Goal: Task Accomplishment & Management: Manage account settings

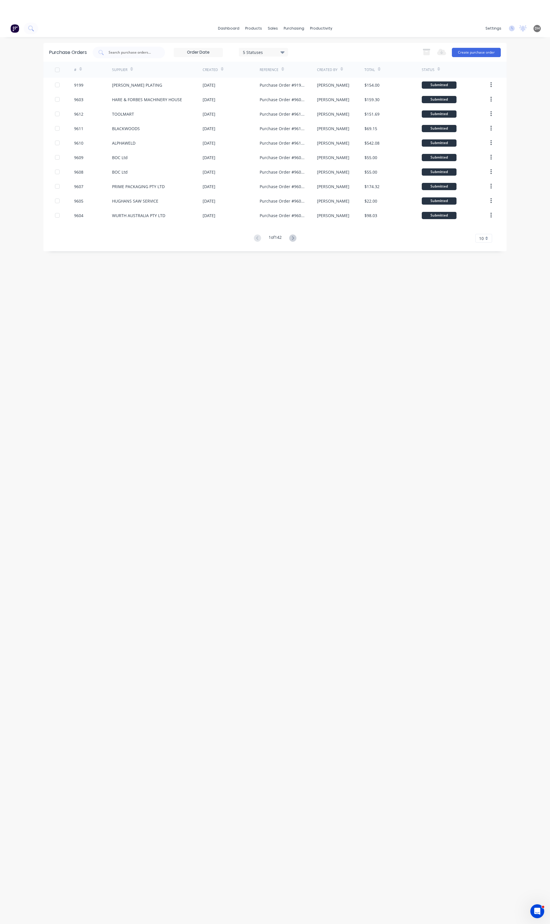
click at [116, 30] on div "dashboard products sales purchasing productivity dashboard products Product Cat…" at bounding box center [275, 482] width 550 height 924
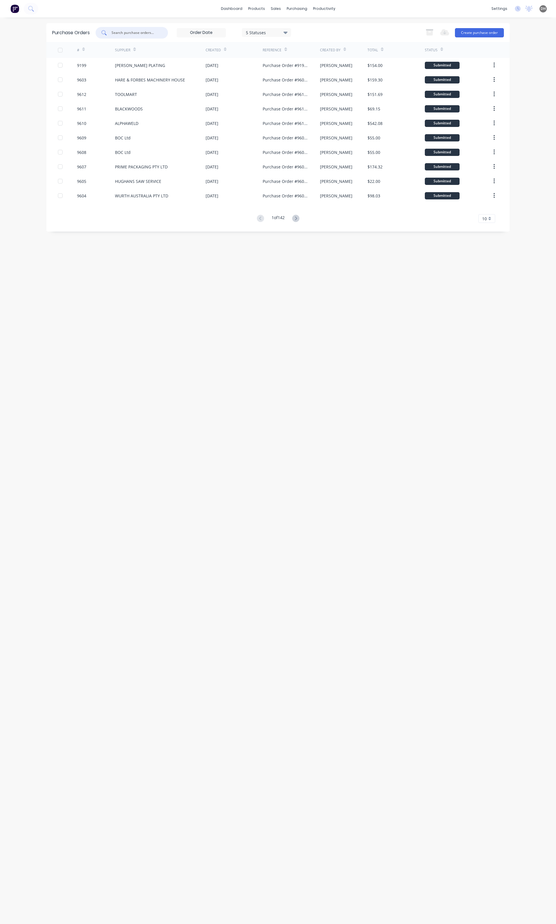
click at [138, 30] on input "text" at bounding box center [135, 33] width 48 height 6
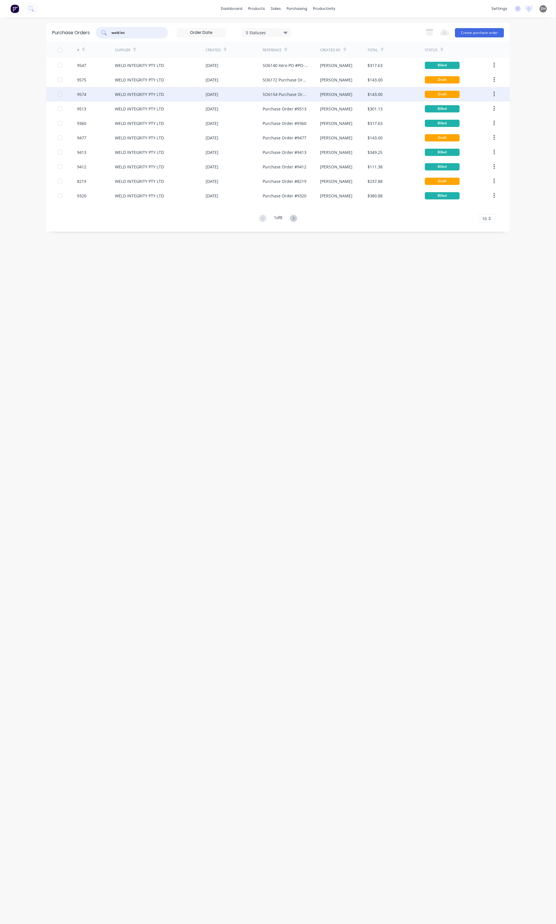
type input "weld int"
click at [319, 94] on div "SO6154 Purchase Order #9574" at bounding box center [291, 94] width 57 height 14
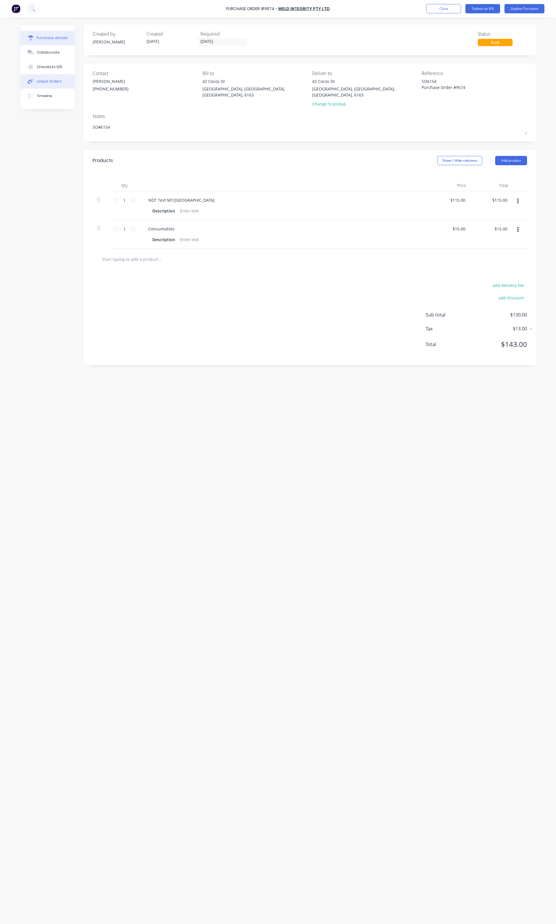
type textarea "x"
click at [56, 79] on div "Linked Orders" at bounding box center [49, 81] width 25 height 5
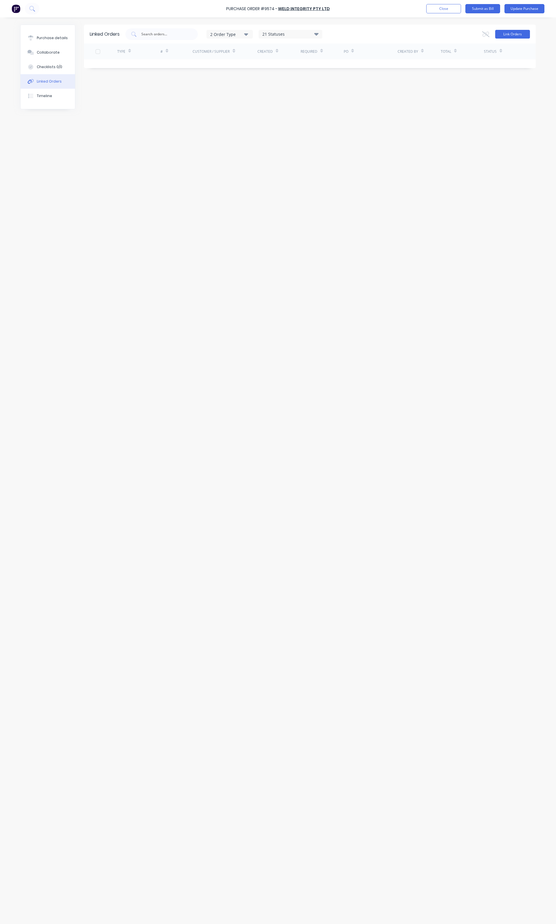
click at [502, 32] on button "Link Orders" at bounding box center [512, 34] width 35 height 9
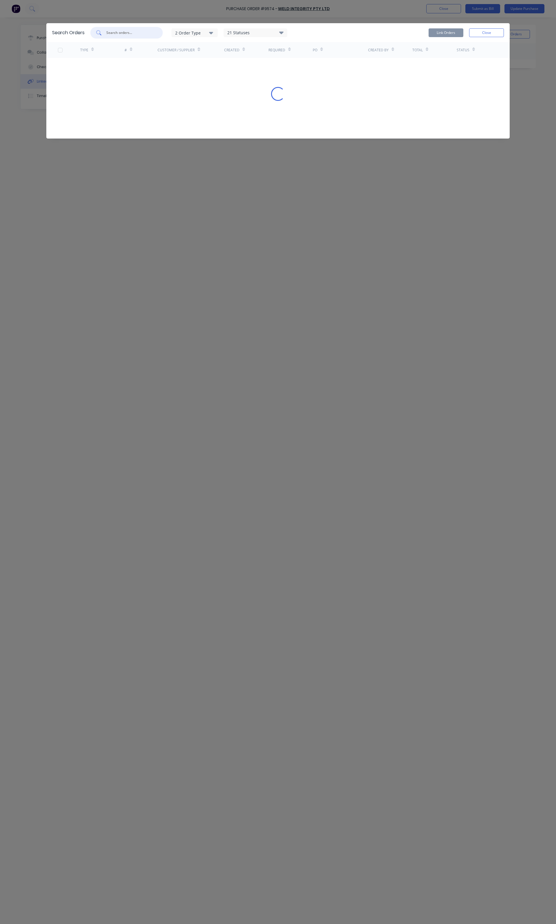
click at [138, 34] on input "text" at bounding box center [130, 33] width 48 height 6
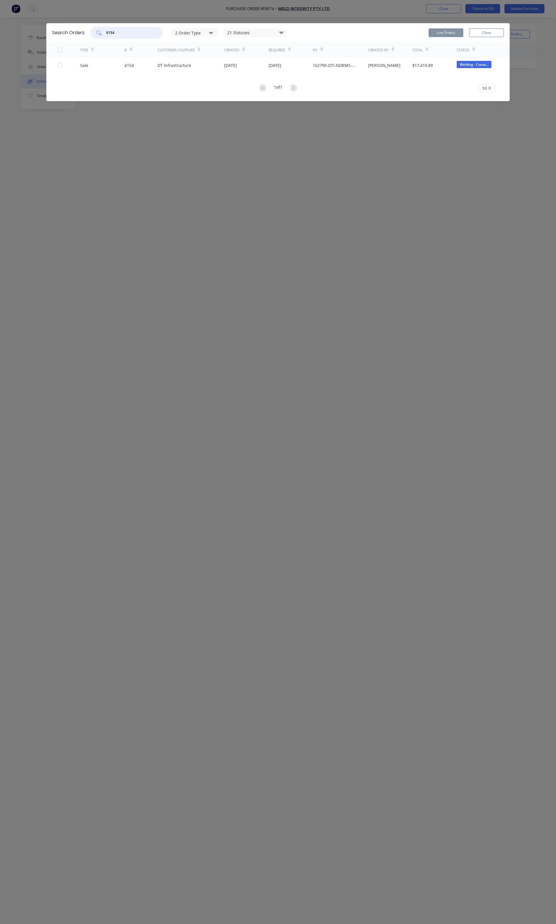
type input "6154"
click at [61, 62] on div at bounding box center [69, 65] width 22 height 14
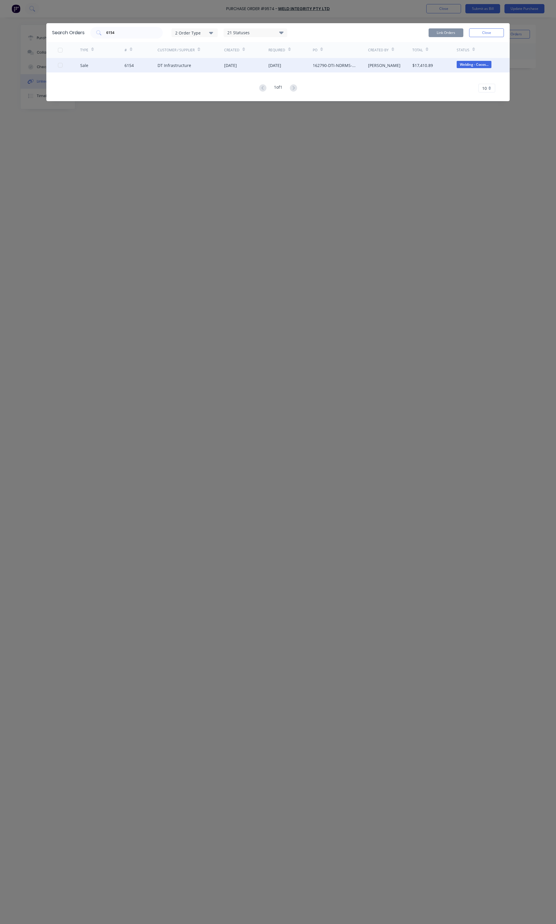
click at [61, 64] on div at bounding box center [60, 65] width 12 height 12
click at [456, 32] on button "Link Orders" at bounding box center [446, 32] width 35 height 9
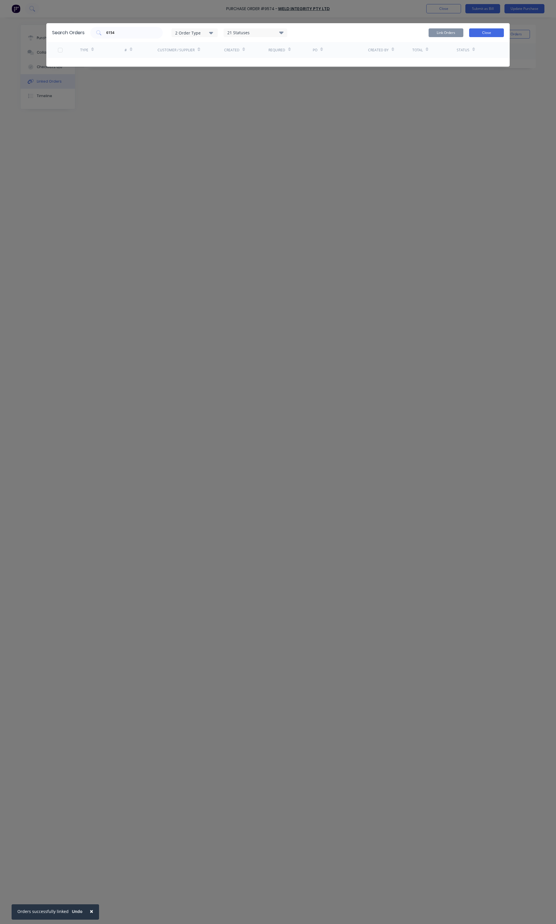
click at [478, 35] on button "Close" at bounding box center [486, 32] width 35 height 9
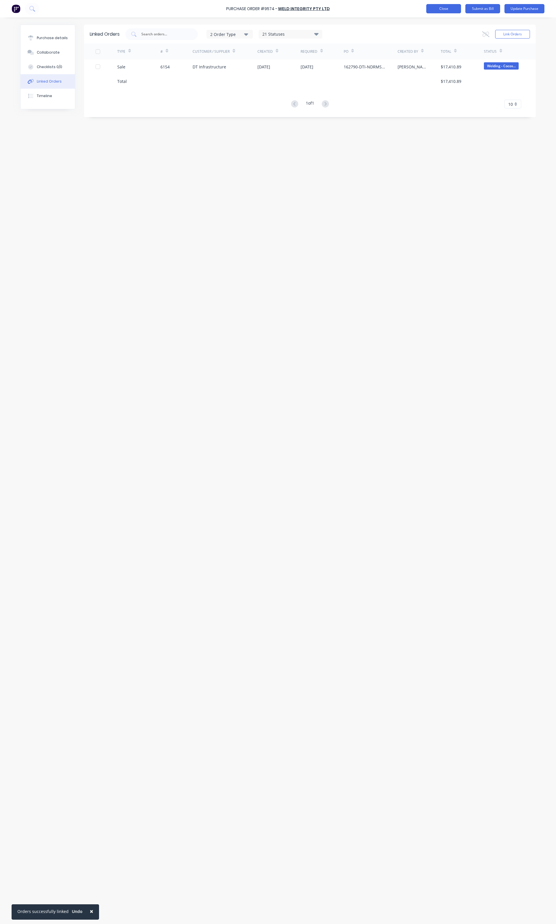
click at [450, 6] on button "Close" at bounding box center [443, 8] width 35 height 9
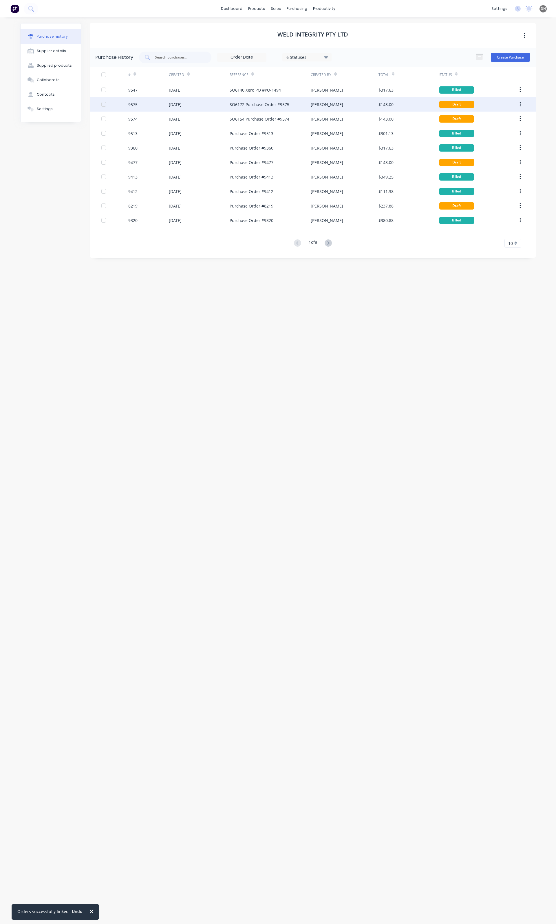
click at [247, 107] on div "SO6172 Purchase Order #9575" at bounding box center [260, 104] width 60 height 6
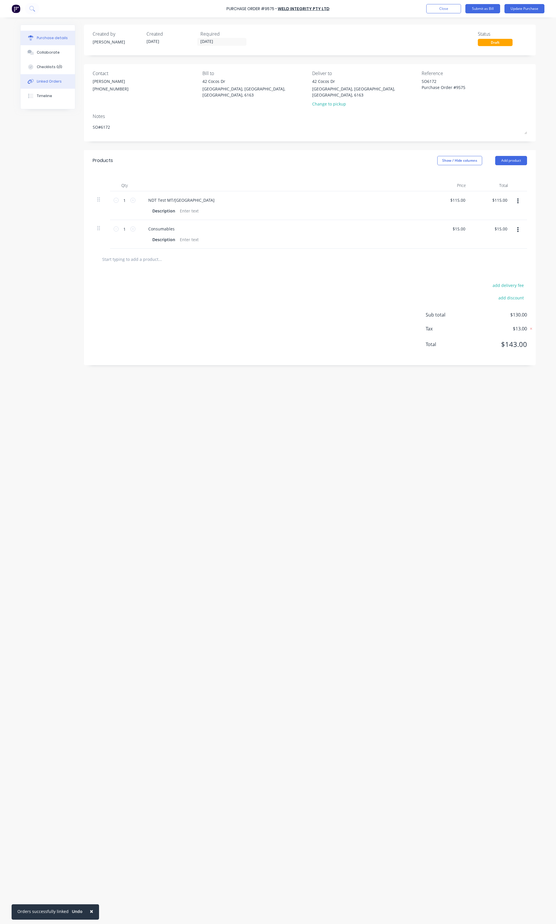
type textarea "x"
click at [52, 81] on div "Linked Orders" at bounding box center [49, 81] width 25 height 5
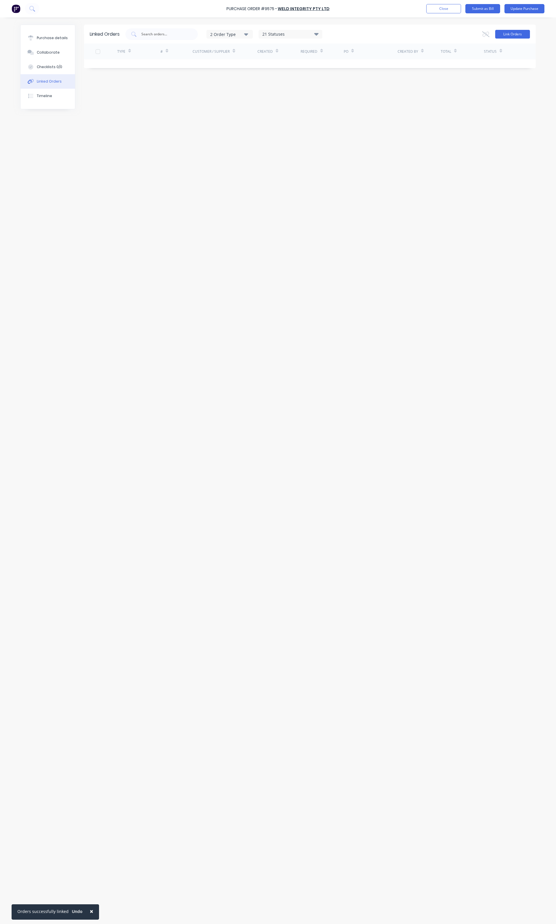
click at [510, 32] on button "Link Orders" at bounding box center [512, 34] width 35 height 9
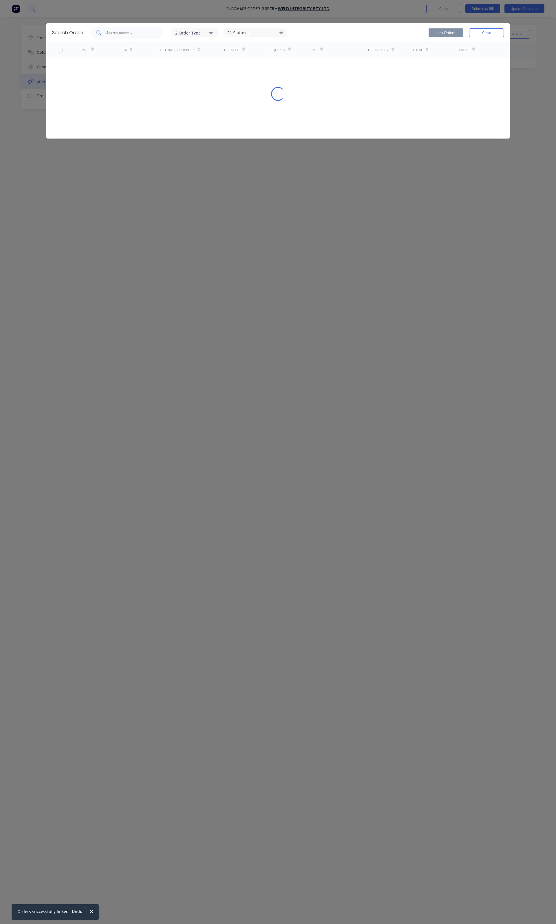
click at [122, 35] on input "text" at bounding box center [130, 33] width 48 height 6
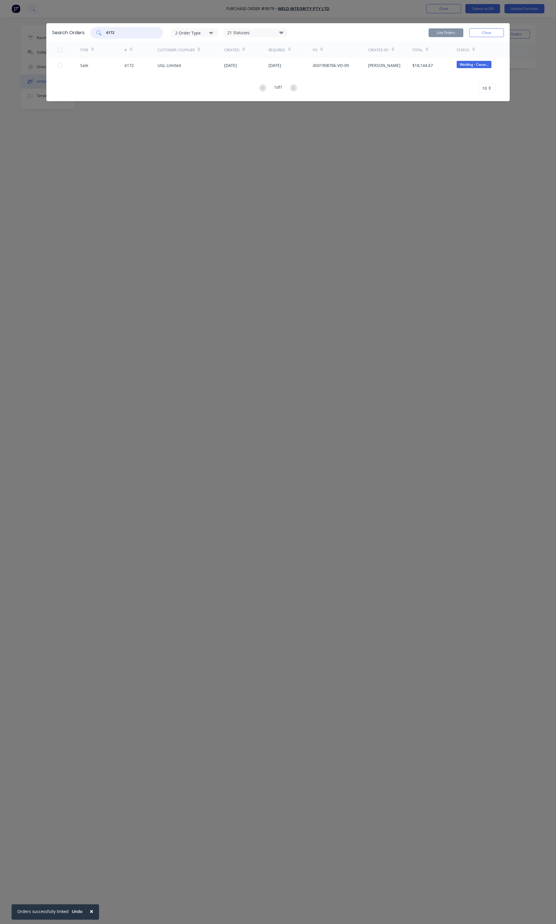
click at [60, 66] on div at bounding box center [60, 65] width 12 height 12
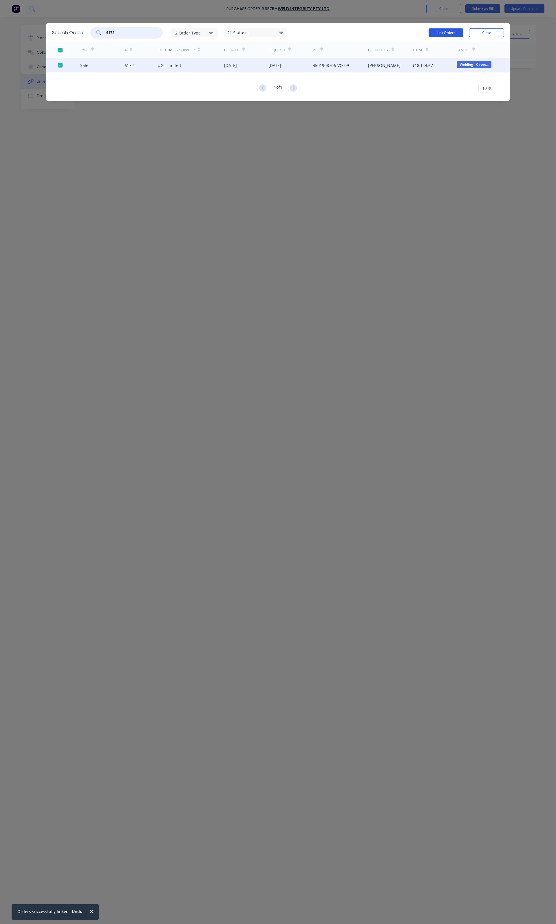
type input "6172"
click at [453, 34] on button "Link Orders" at bounding box center [446, 32] width 35 height 9
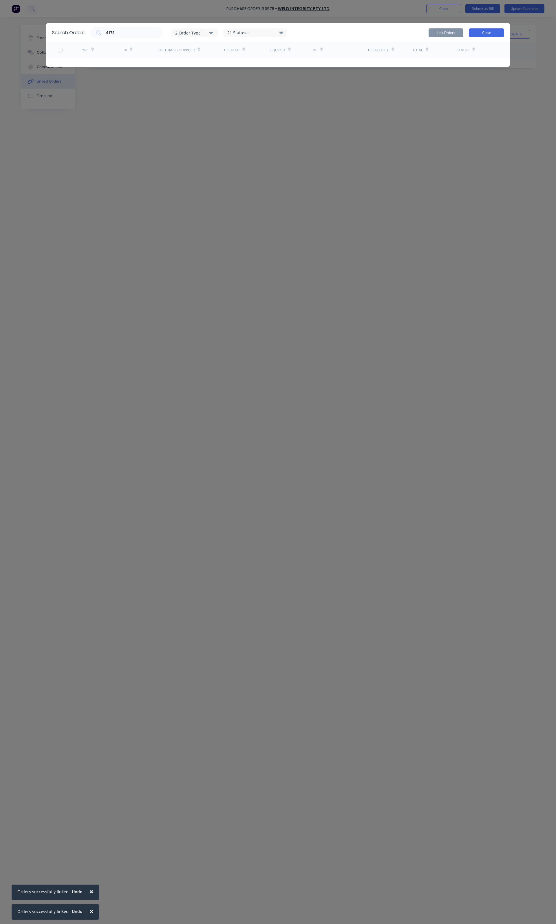
click at [484, 34] on button "Close" at bounding box center [486, 32] width 35 height 9
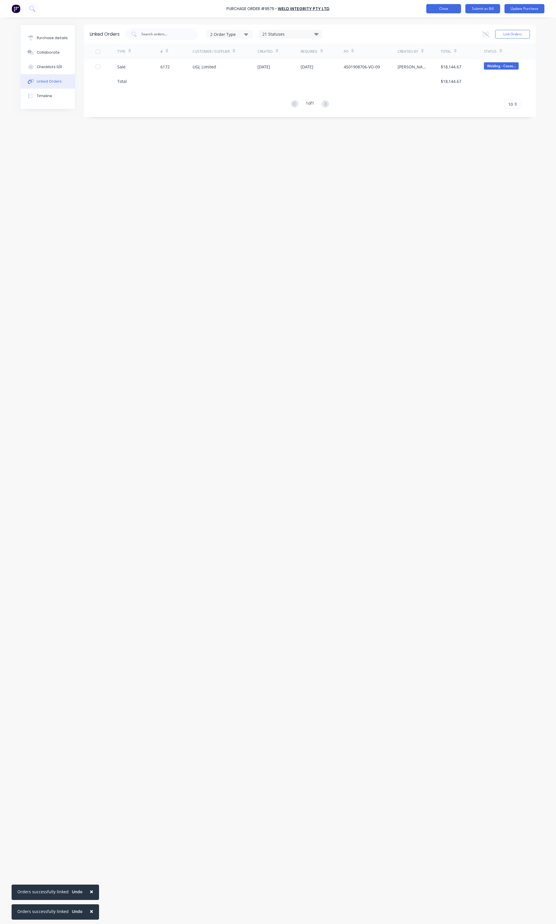
click at [448, 12] on button "Close" at bounding box center [443, 8] width 35 height 9
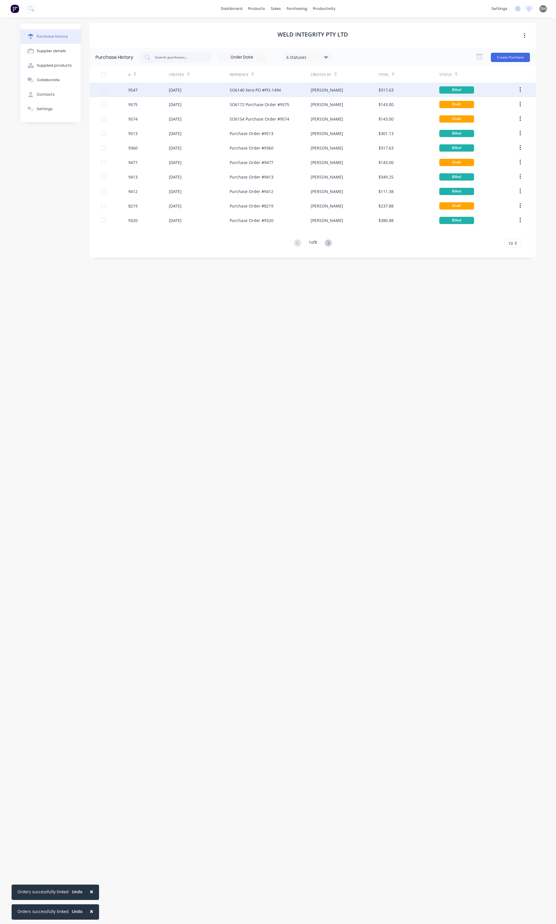
click at [248, 92] on div "SO6140 Xero PO #PO-1494" at bounding box center [255, 90] width 51 height 6
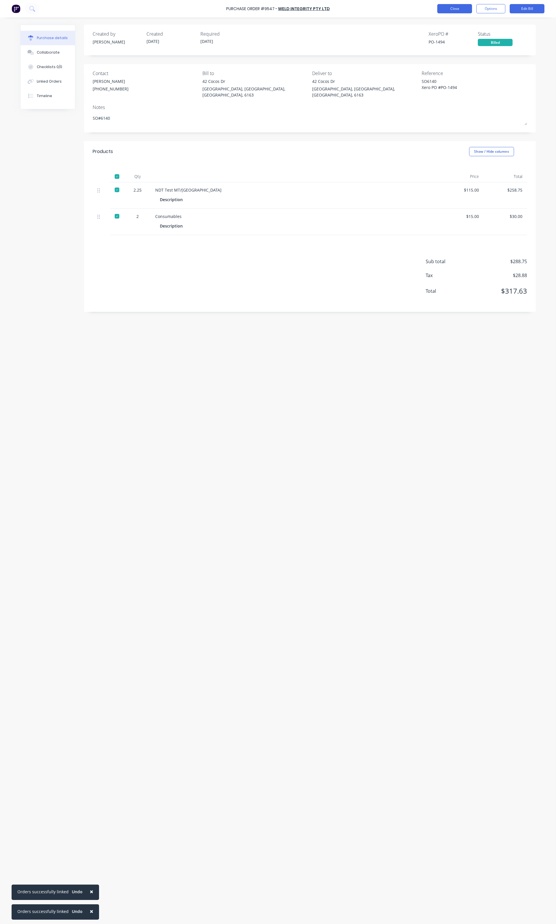
click at [459, 7] on button "Close" at bounding box center [454, 8] width 35 height 9
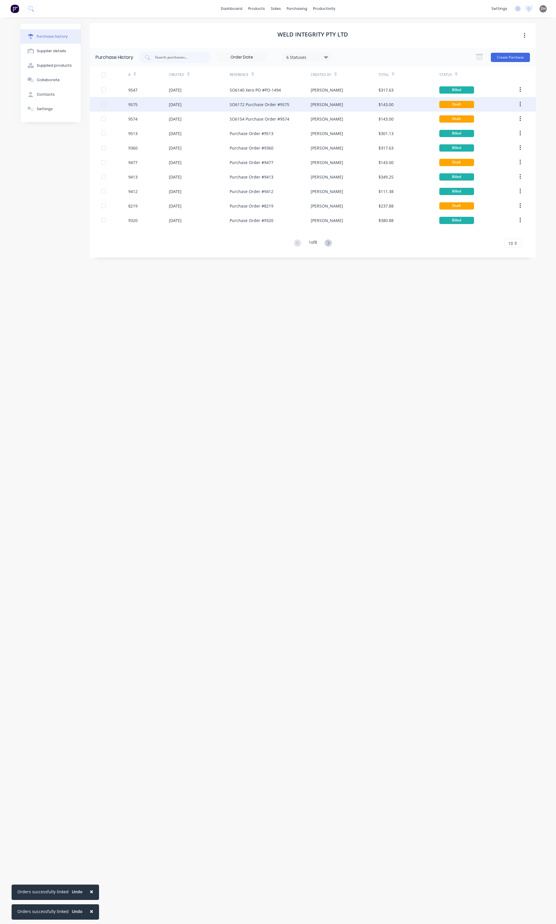
click at [249, 102] on div "SO6172 Purchase Order #9575" at bounding box center [260, 104] width 60 height 6
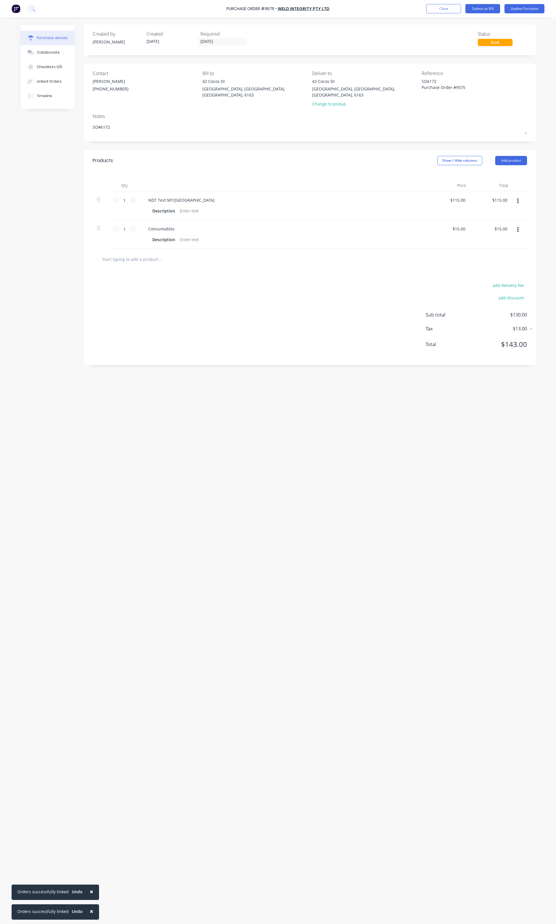
click at [59, 34] on button "Purchase details" at bounding box center [48, 38] width 54 height 14
click at [438, 5] on button "Close" at bounding box center [443, 8] width 35 height 9
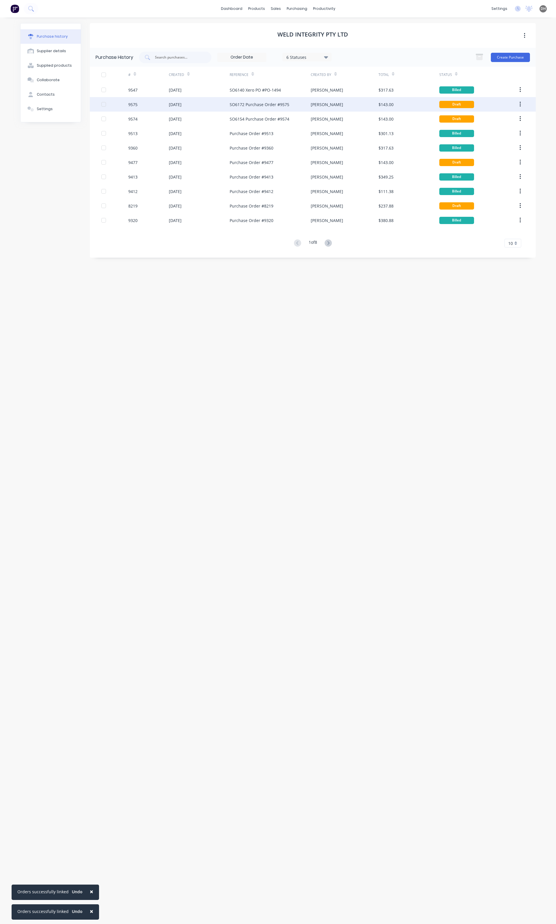
click at [520, 104] on icon "button" at bounding box center [520, 104] width 1 height 6
click at [493, 130] on div "Duplicate" at bounding box center [499, 131] width 45 height 8
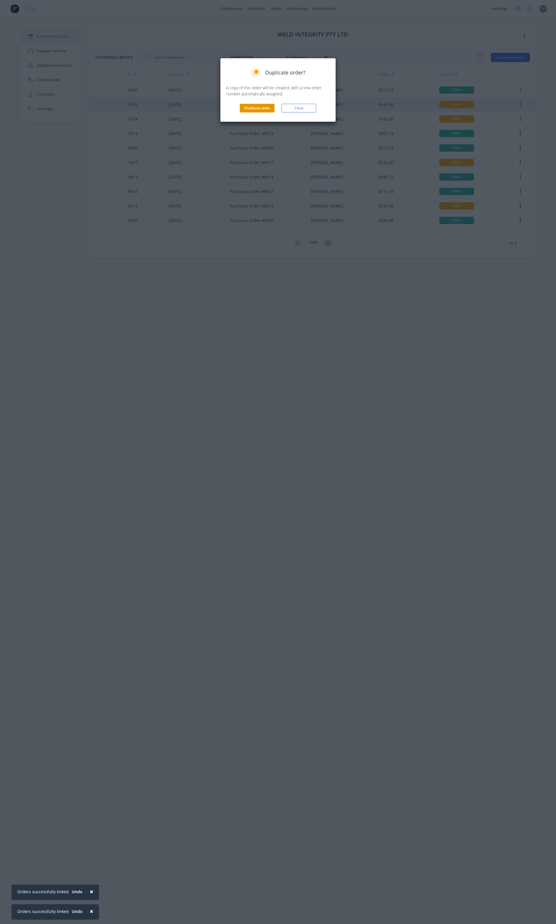
click at [251, 109] on button "Duplicate order" at bounding box center [257, 108] width 35 height 9
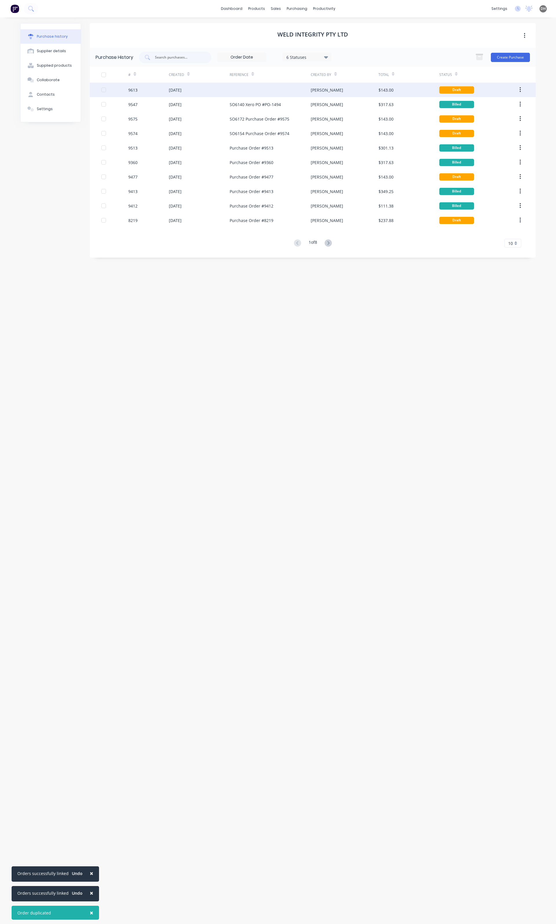
click at [241, 94] on div at bounding box center [270, 90] width 81 height 14
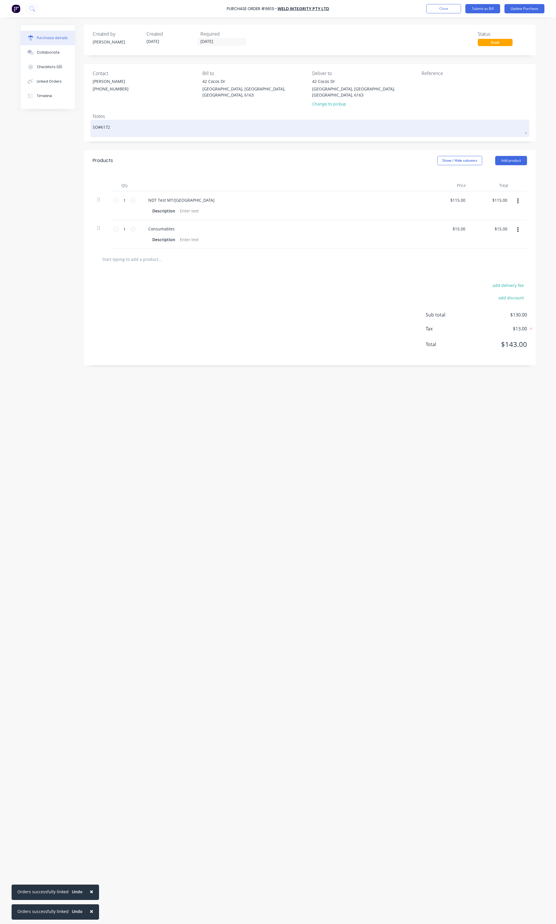
click at [128, 122] on textarea "SO#6172" at bounding box center [310, 127] width 435 height 13
type textarea "x"
type textarea "SO#617"
type textarea "x"
type textarea "SO#61"
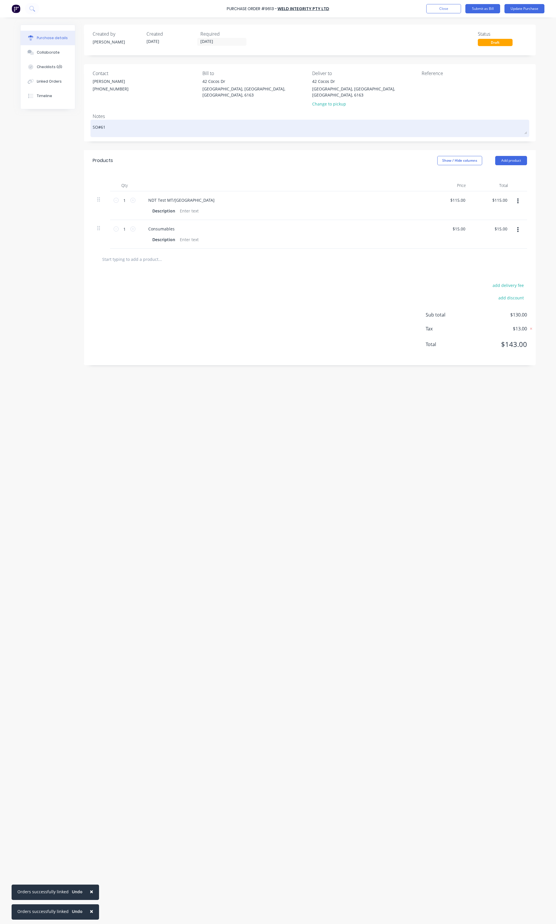
type textarea "x"
type textarea "SO#615"
type textarea "x"
type textarea "SO#6159"
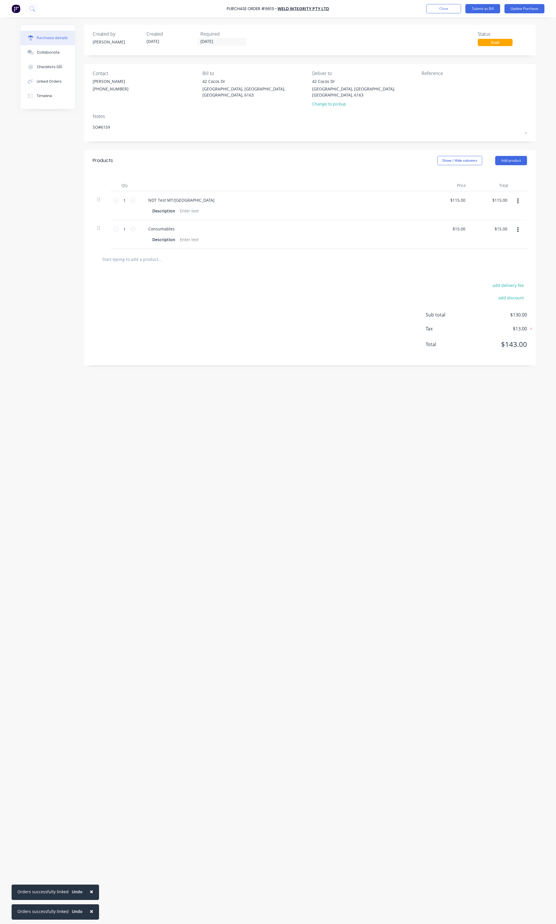
type textarea "x"
type textarea "SO#6159"
type textarea "x"
type textarea "SO#6159"
click at [289, 310] on div "add delivery fee add discount Sub total $130.00 Tax $13.00 Total $143.00" at bounding box center [310, 317] width 452 height 95
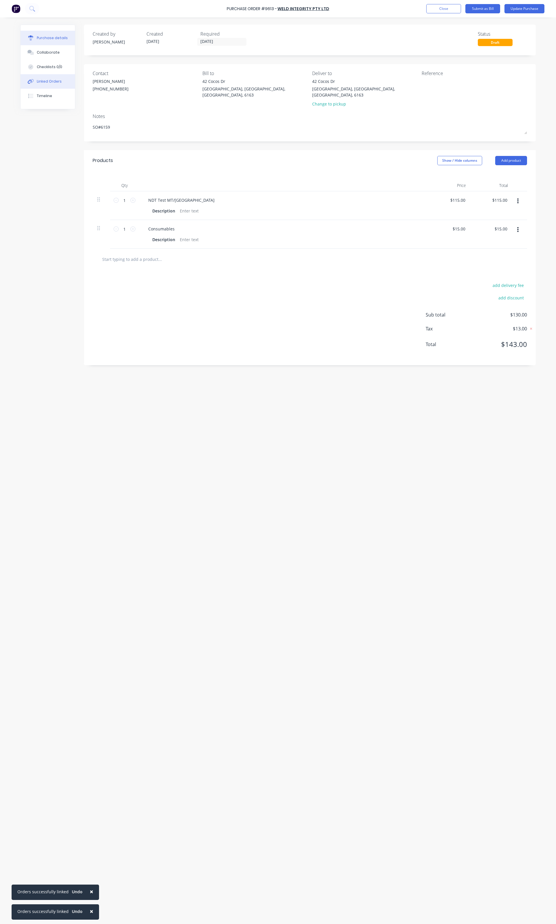
type textarea "x"
click at [62, 87] on button "Linked Orders" at bounding box center [48, 81] width 54 height 14
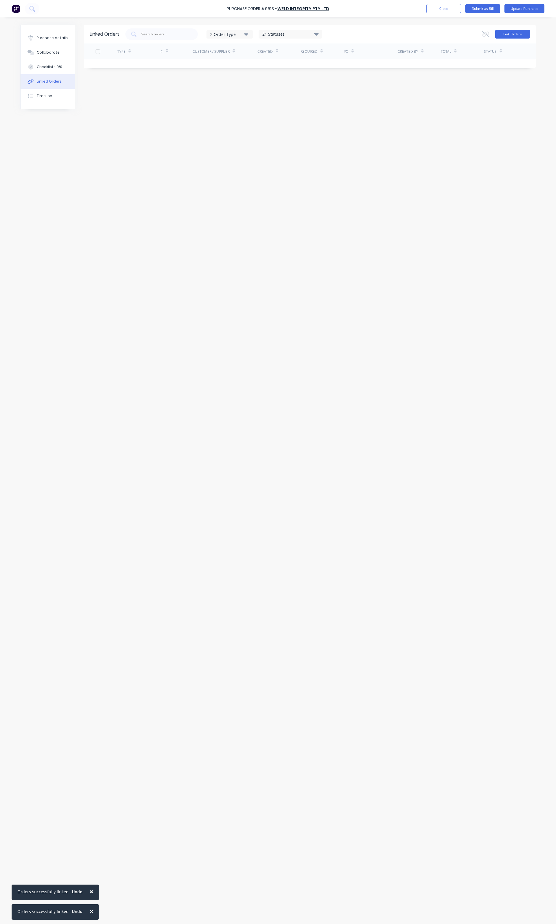
click at [526, 37] on button "Link Orders" at bounding box center [512, 34] width 35 height 9
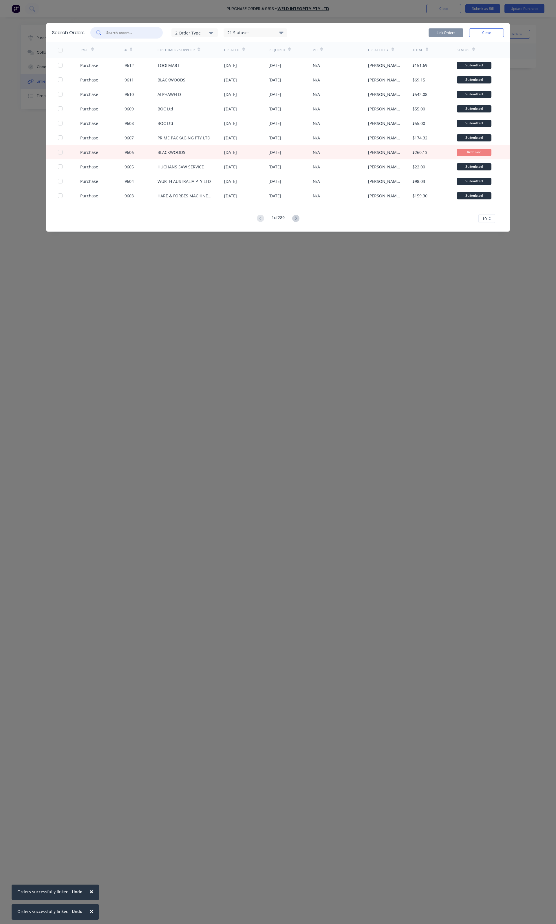
click at [116, 35] on input "text" at bounding box center [130, 33] width 48 height 6
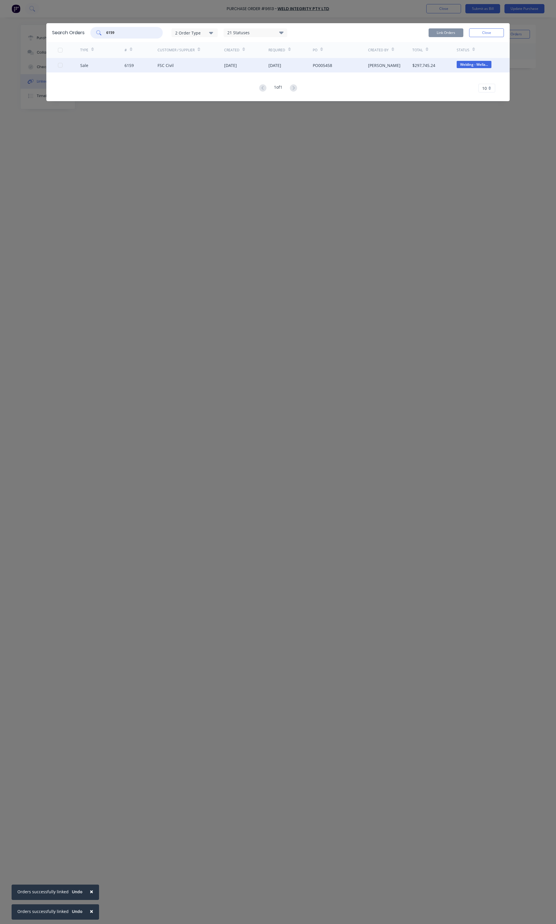
type input "6159"
click at [59, 68] on div at bounding box center [69, 65] width 22 height 14
click at [61, 65] on div at bounding box center [60, 65] width 12 height 12
click at [443, 35] on button "Link Orders" at bounding box center [446, 32] width 35 height 9
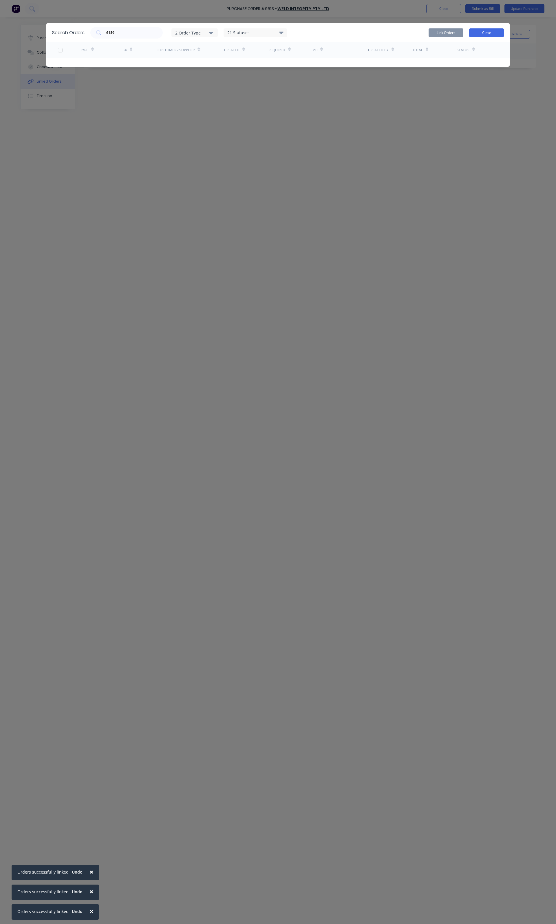
click at [492, 36] on button "Close" at bounding box center [486, 32] width 35 height 9
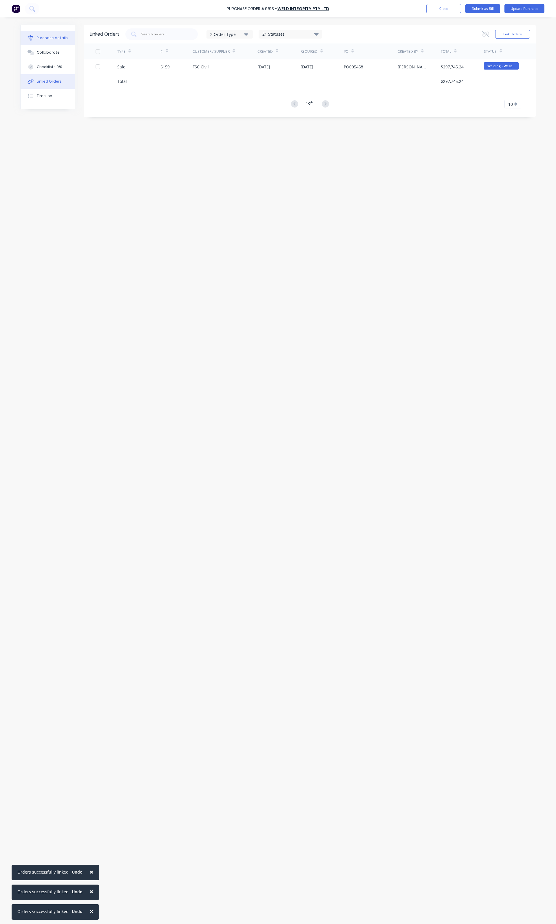
click at [64, 42] on button "Purchase details" at bounding box center [48, 38] width 54 height 14
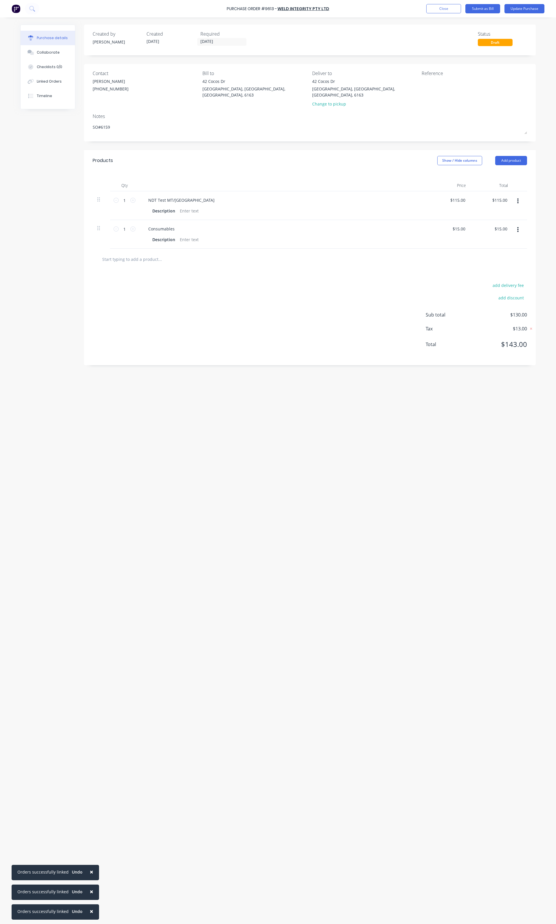
type textarea "x"
drag, startPoint x: 275, startPoint y: 10, endPoint x: 228, endPoint y: 10, distance: 47.2
click at [228, 10] on div "Purchase Order #9613 - WELD INTEGRITY PTY LTD Add product Close Submit as Bill …" at bounding box center [278, 8] width 556 height 17
copy div "Purchase Order #9613"
click at [443, 81] on textarea at bounding box center [458, 84] width 72 height 13
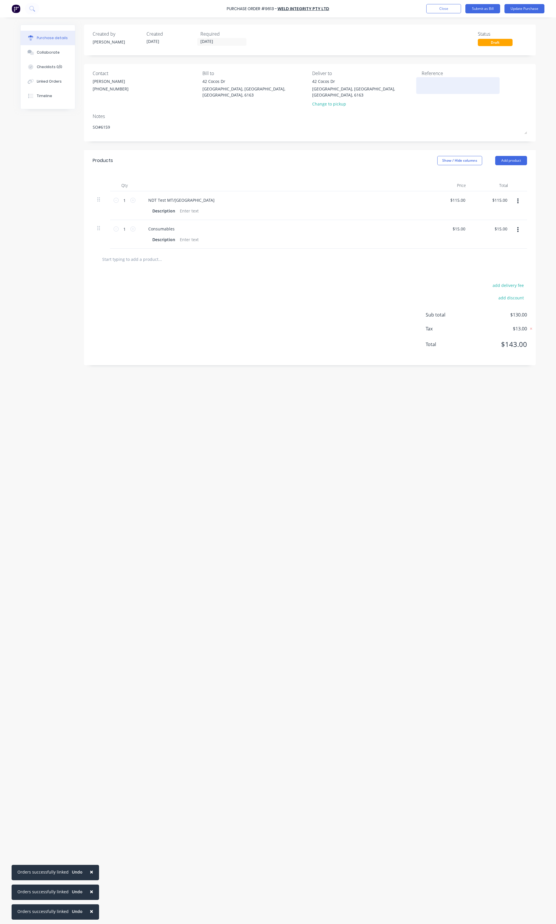
paste textarea "Purchase Order #9613"
type textarea "Purchase Order #9613 SO#6159"
type textarea "x"
type textarea "Purchase Order #9613 SO#6159"
click at [222, 38] on label "29/08/25" at bounding box center [221, 42] width 49 height 8
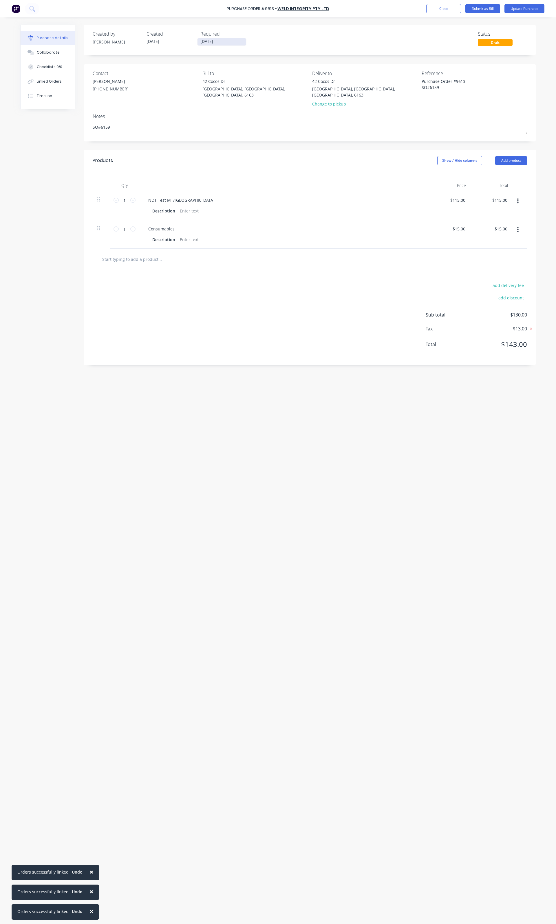
click at [222, 38] on input "29/08/25" at bounding box center [222, 41] width 49 height 7
click at [224, 125] on div "2" at bounding box center [229, 126] width 12 height 11
type textarea "x"
type input "02/09/25"
click at [510, 14] on div "Purchase Order #9613 - WELD INTEGRITY PTY LTD Add product Close Submit as Bill …" at bounding box center [278, 8] width 556 height 17
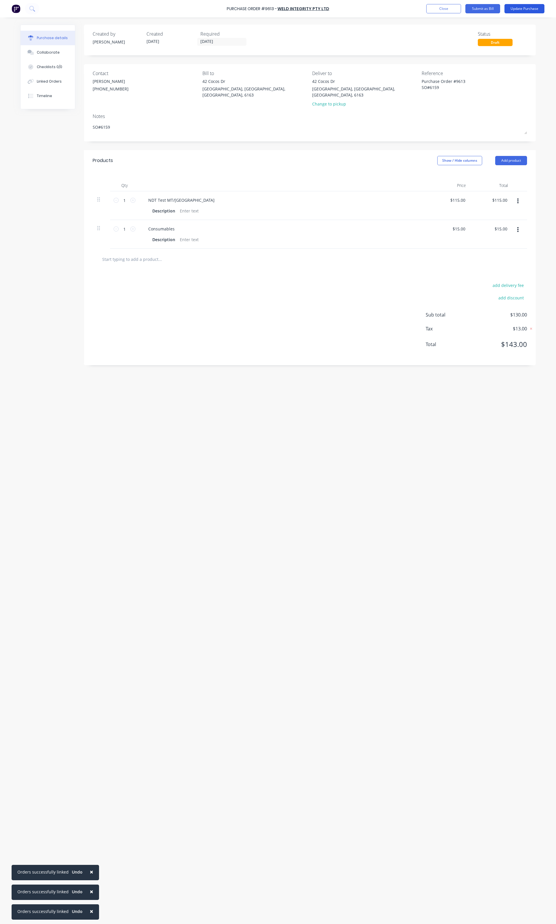
click at [512, 10] on button "Update Purchase" at bounding box center [525, 8] width 40 height 9
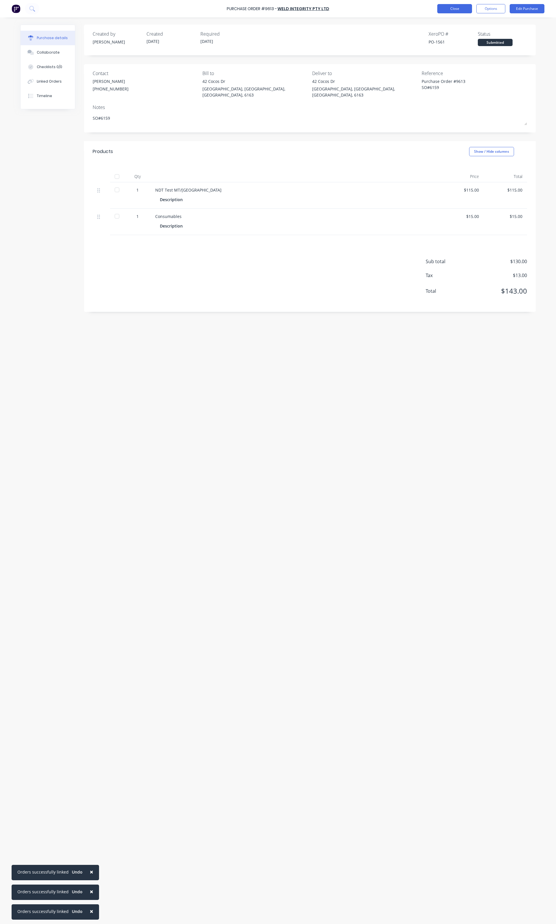
click at [465, 10] on button "Close" at bounding box center [454, 8] width 35 height 9
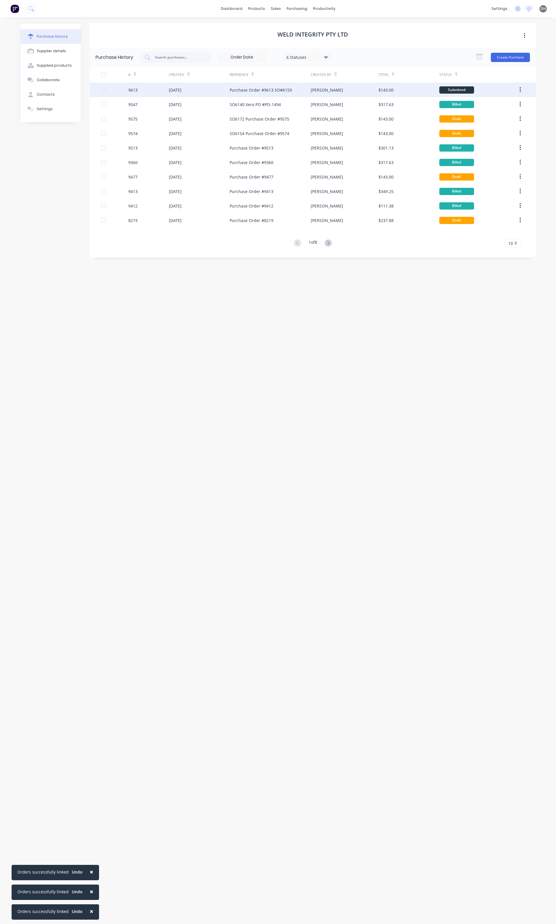
click at [282, 93] on div "Purchase Order #9613 SO#6159" at bounding box center [261, 90] width 62 height 6
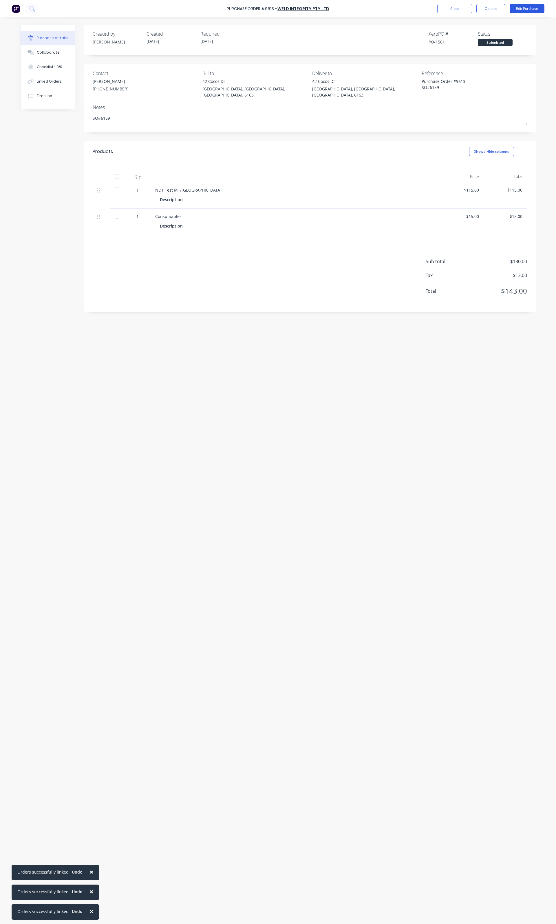
click at [514, 11] on button "Edit Purchase" at bounding box center [527, 8] width 35 height 9
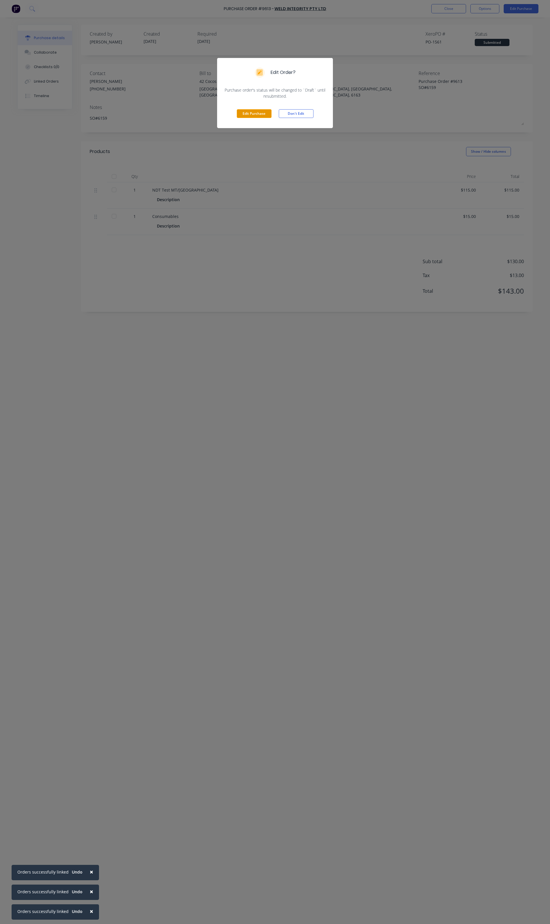
click at [239, 118] on button "Edit Purchase" at bounding box center [254, 113] width 35 height 9
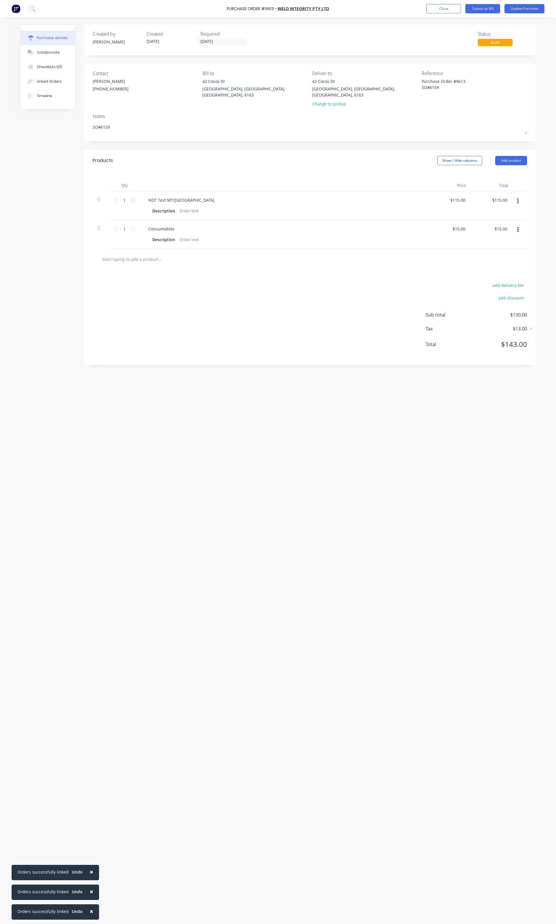
type textarea "x"
